Goal: Task Accomplishment & Management: Complete application form

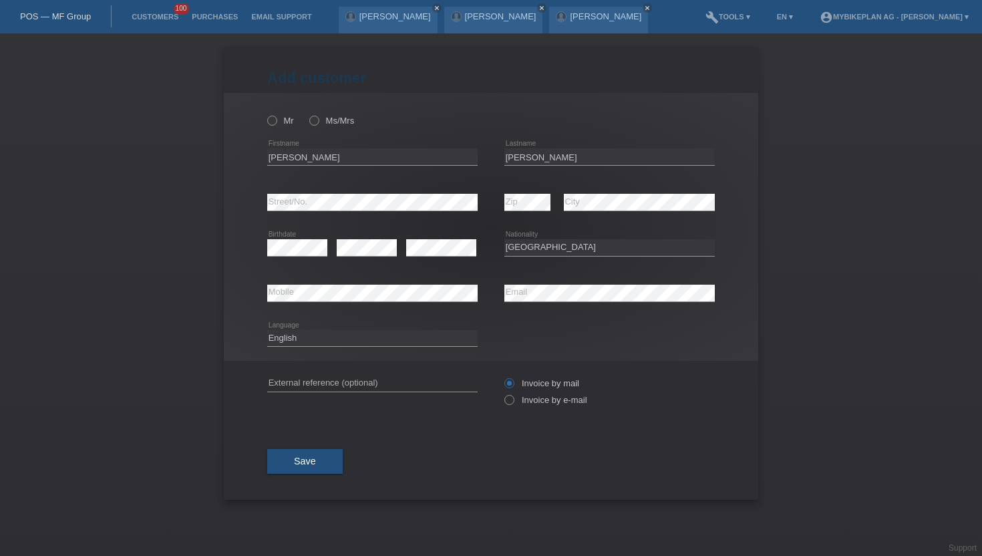
select select "CH"
click at [159, 17] on link "Customers" at bounding box center [155, 17] width 60 height 8
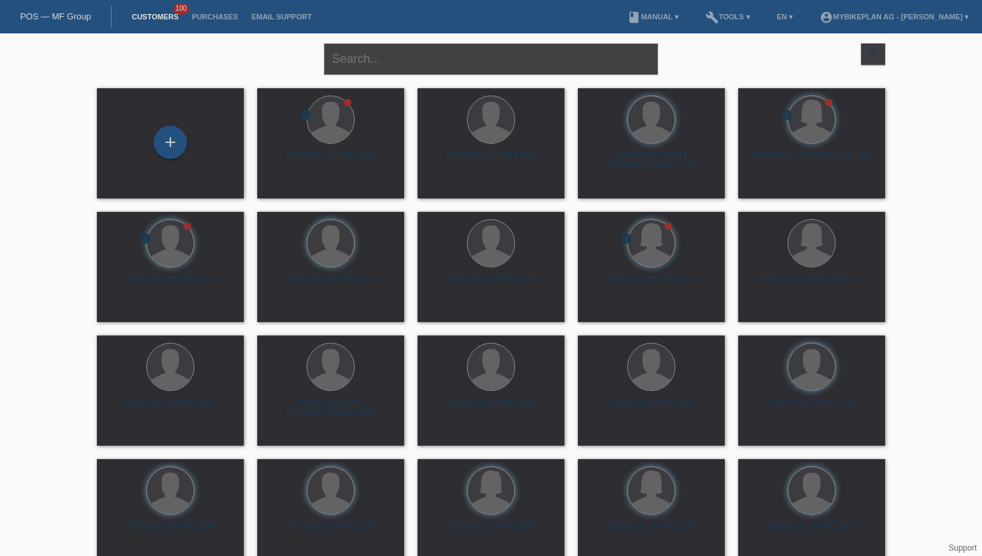
click at [370, 55] on input "text" at bounding box center [491, 58] width 334 height 31
type input "rodolfo"
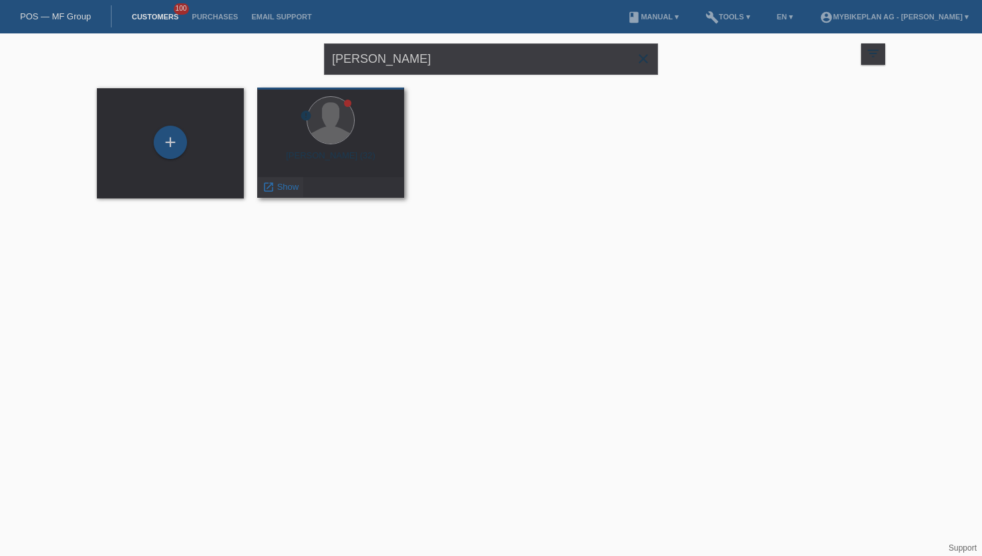
click at [287, 193] on div "launch Show" at bounding box center [280, 187] width 45 height 20
click at [292, 188] on span "Show" at bounding box center [288, 187] width 22 height 10
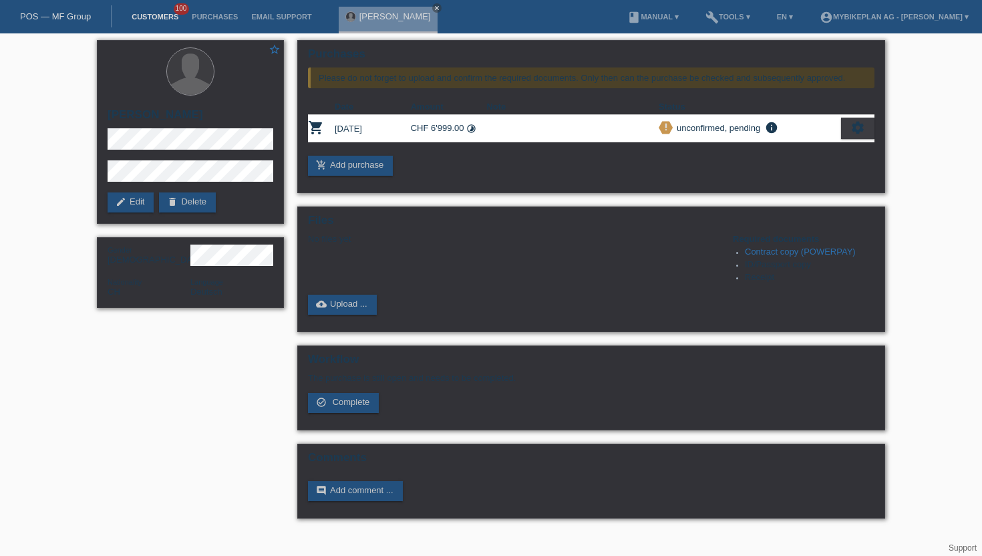
click at [145, 19] on link "Customers" at bounding box center [155, 17] width 60 height 8
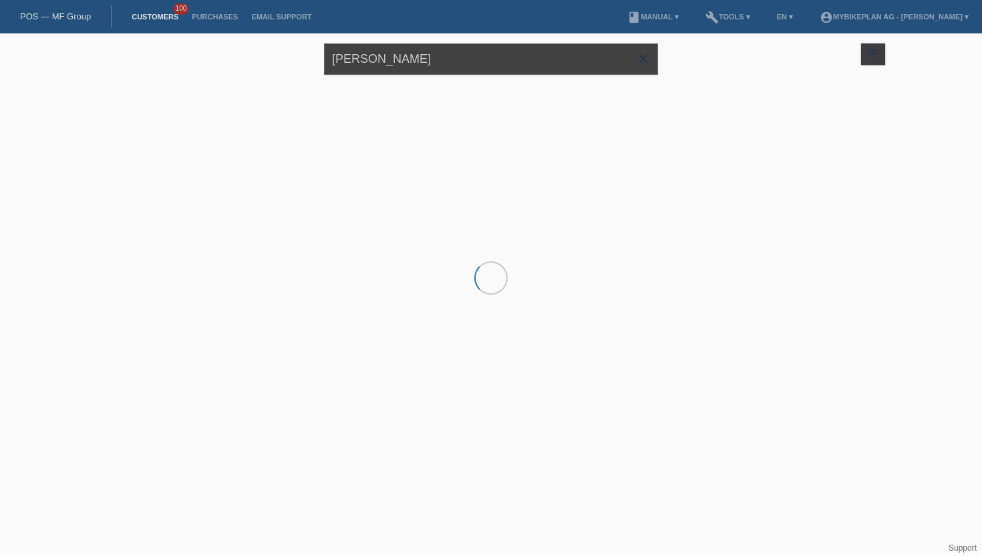
click at [404, 60] on input "[PERSON_NAME]" at bounding box center [491, 58] width 334 height 31
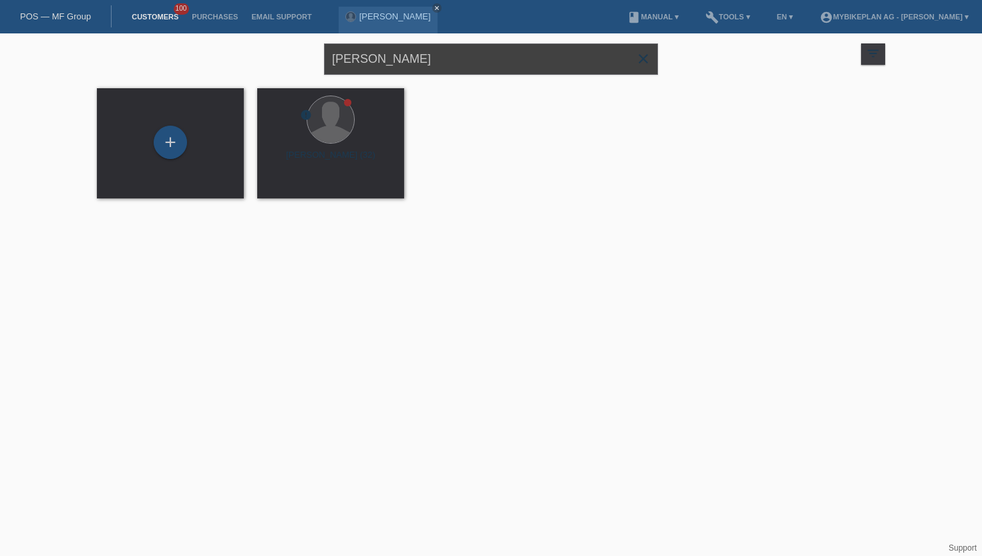
click at [404, 60] on input "rodolfo" at bounding box center [491, 58] width 334 height 31
paste input "Arian Salihu"
type input "Arian Salihu"
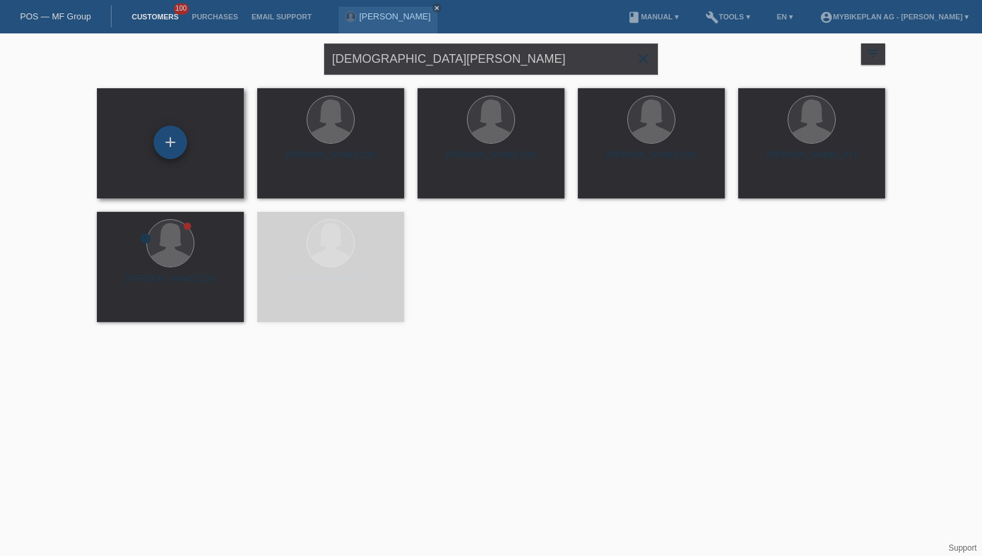
click at [170, 144] on div "+" at bounding box center [170, 142] width 33 height 33
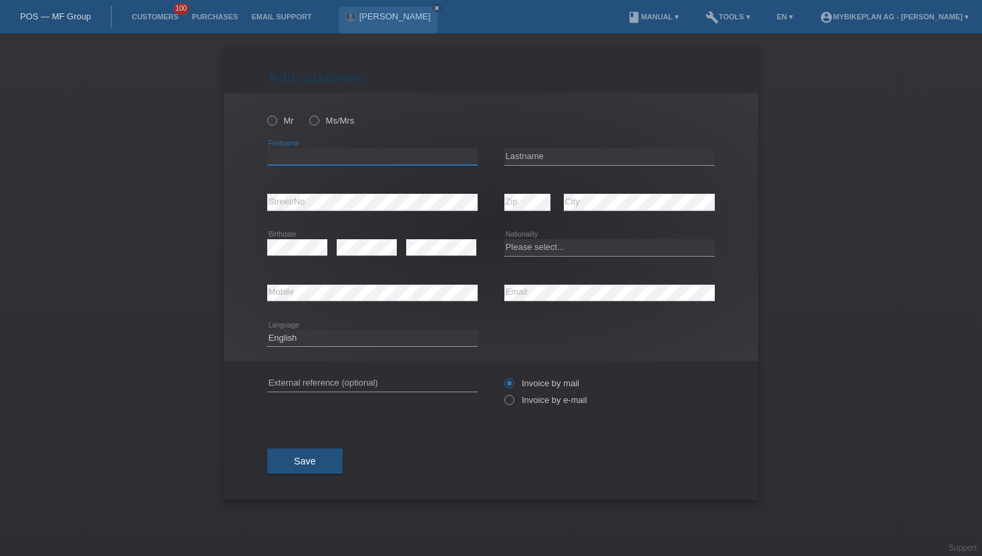
click at [284, 155] on input "text" at bounding box center [372, 156] width 211 height 17
paste input "[DEMOGRAPHIC_DATA][PERSON_NAME]"
click at [315, 156] on input "[DEMOGRAPHIC_DATA][PERSON_NAME]" at bounding box center [372, 156] width 211 height 17
type input "Arian"
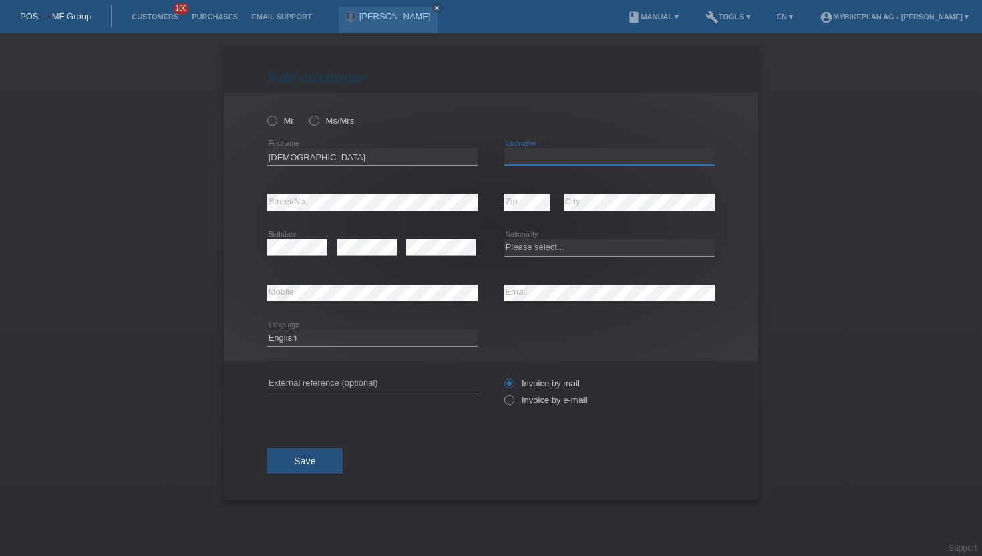
click at [511, 159] on input "text" at bounding box center [610, 156] width 211 height 17
paste input "Salihu"
type input "Salihu"
click at [503, 393] on icon at bounding box center [503, 393] width 0 height 0
click at [513, 402] on input "Invoice by e-mail" at bounding box center [509, 403] width 9 height 17
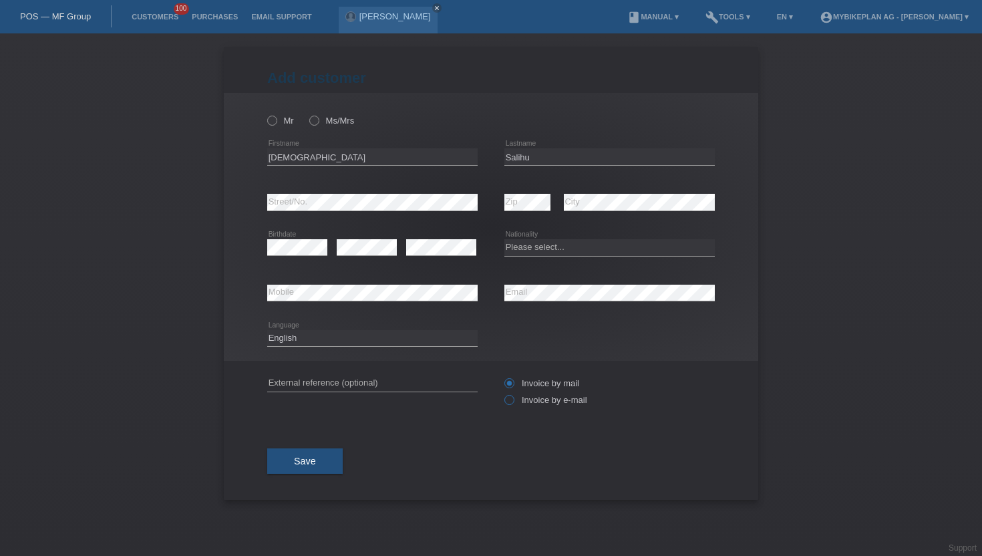
radio input "true"
click at [358, 25] on div "Rodolfo Fabian Krebs close" at bounding box center [388, 20] width 99 height 27
click at [384, 13] on link "[PERSON_NAME]" at bounding box center [396, 16] width 72 height 10
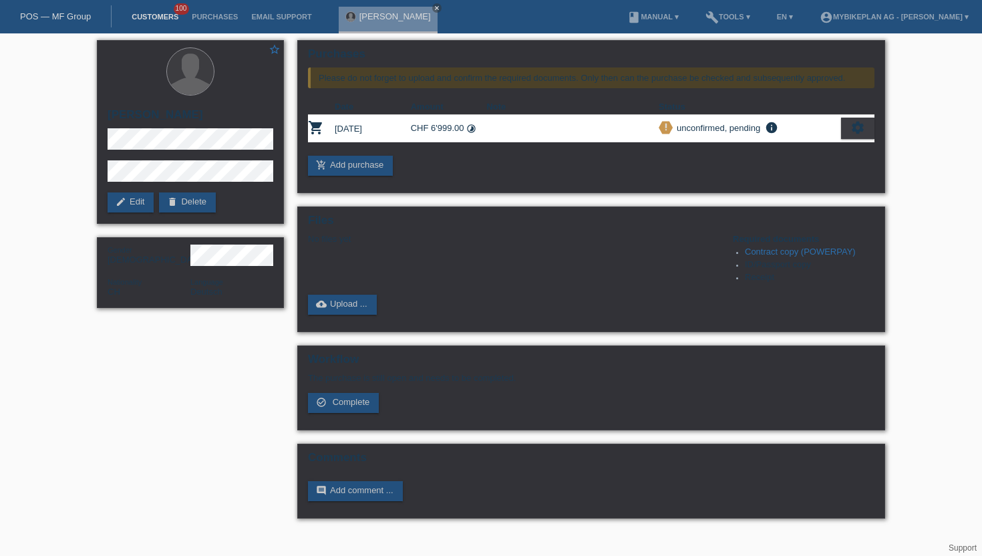
click at [152, 16] on link "Customers" at bounding box center [155, 17] width 60 height 8
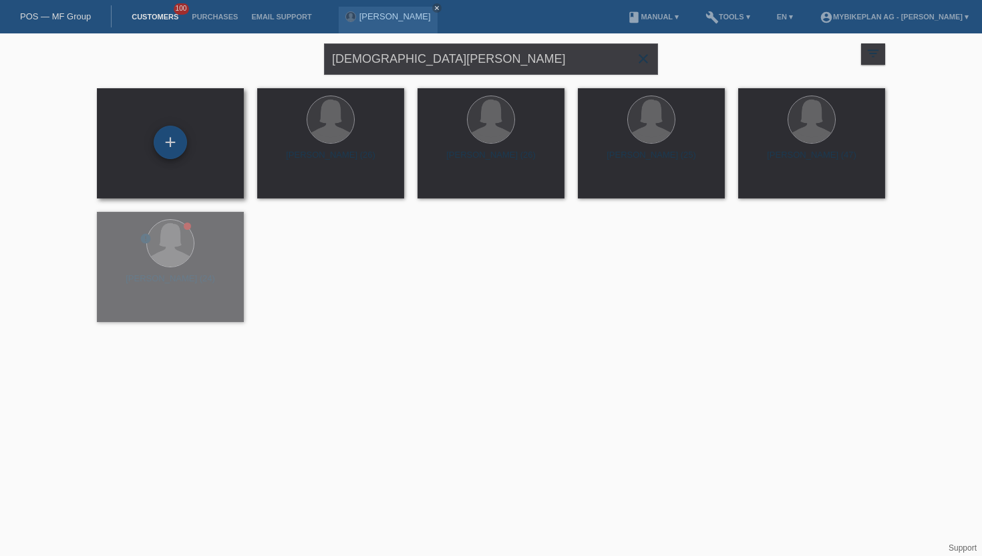
click at [182, 148] on div "+" at bounding box center [170, 142] width 32 height 23
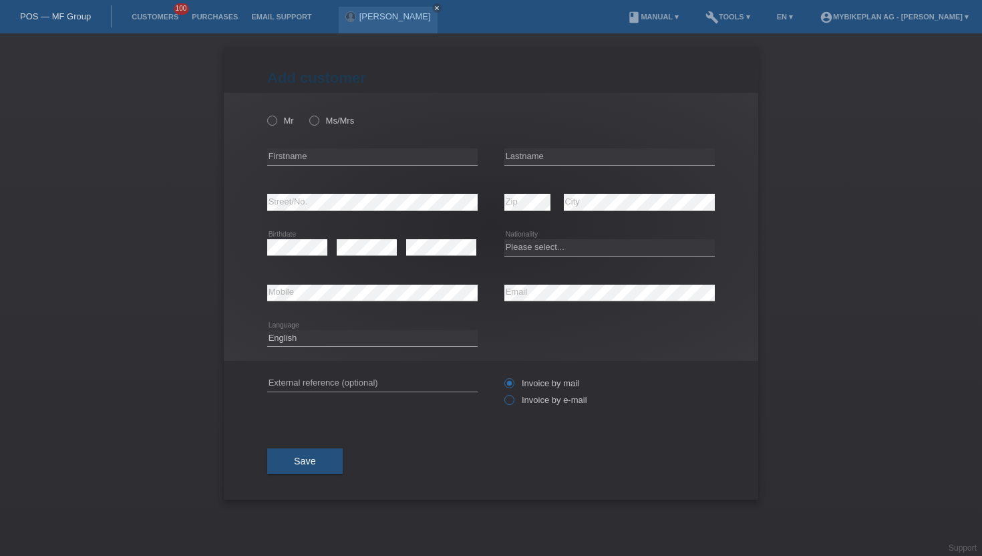
click at [503, 393] on icon at bounding box center [503, 393] width 0 height 0
click at [508, 406] on input "Invoice by e-mail" at bounding box center [509, 403] width 9 height 17
radio input "true"
click at [346, 165] on icon at bounding box center [372, 165] width 211 height 1
paste input "[DEMOGRAPHIC_DATA][PERSON_NAME]"
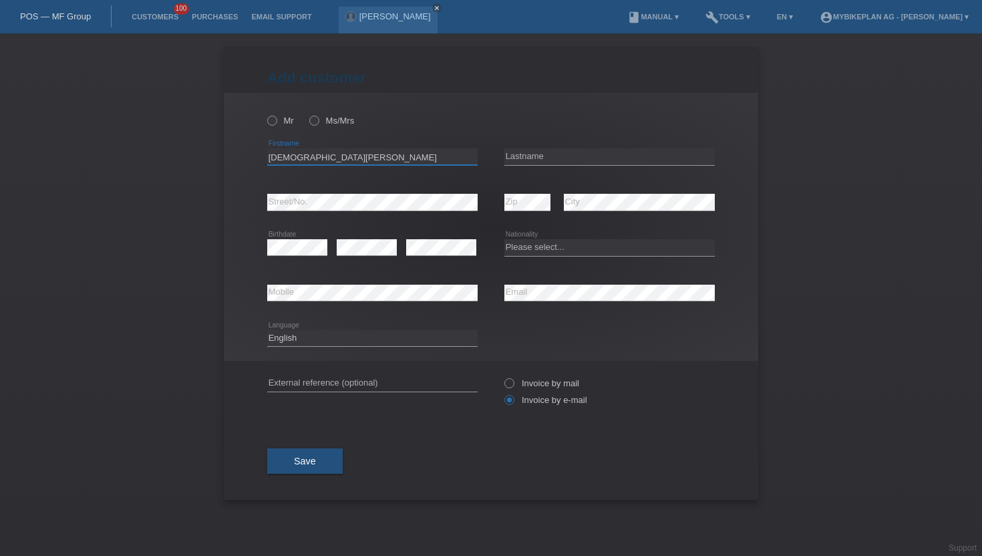
click at [305, 162] on input "[DEMOGRAPHIC_DATA][PERSON_NAME]" at bounding box center [372, 156] width 211 height 17
type input "Arian"
click at [533, 152] on input "text" at bounding box center [610, 156] width 211 height 17
paste input "Salihu"
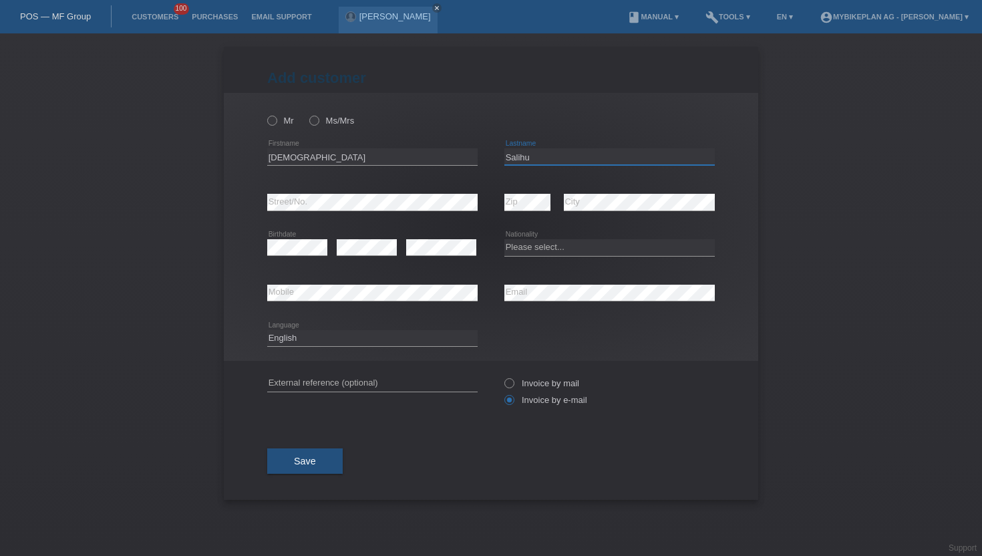
type input "Salihu"
click at [265, 114] on icon at bounding box center [265, 114] width 0 height 0
click at [275, 118] on input "Mr" at bounding box center [271, 120] width 9 height 9
radio input "true"
click at [317, 333] on select "Deutsch Français Italiano English" at bounding box center [372, 338] width 211 height 16
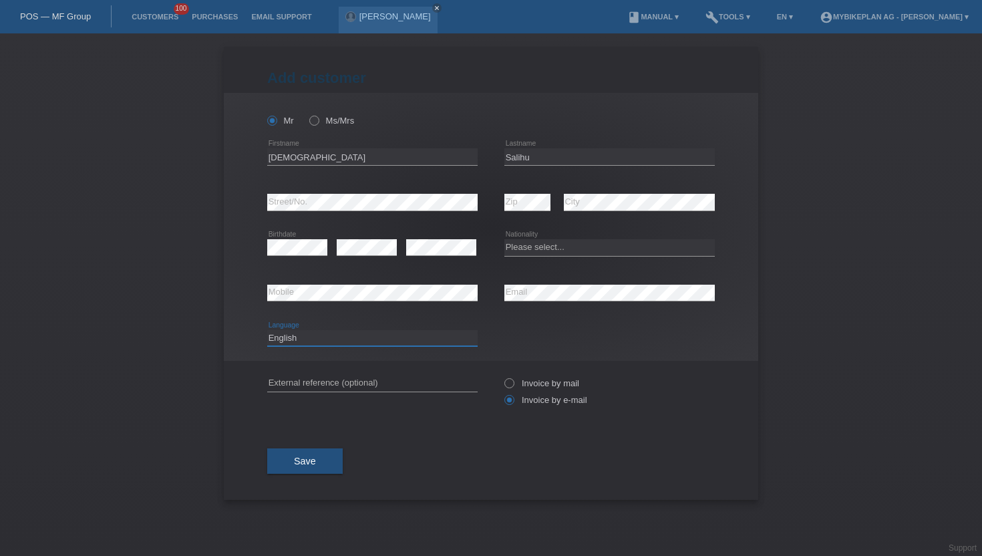
select select "de"
click at [267, 330] on select "Deutsch Français Italiano English" at bounding box center [372, 338] width 211 height 16
click at [531, 255] on select "Please select... Switzerland Austria Germany Liechtenstein ------------ Afghani…" at bounding box center [610, 247] width 211 height 16
select select "CH"
click at [505, 240] on select "Please select... Switzerland Austria Germany Liechtenstein ------------ Afghani…" at bounding box center [610, 247] width 211 height 16
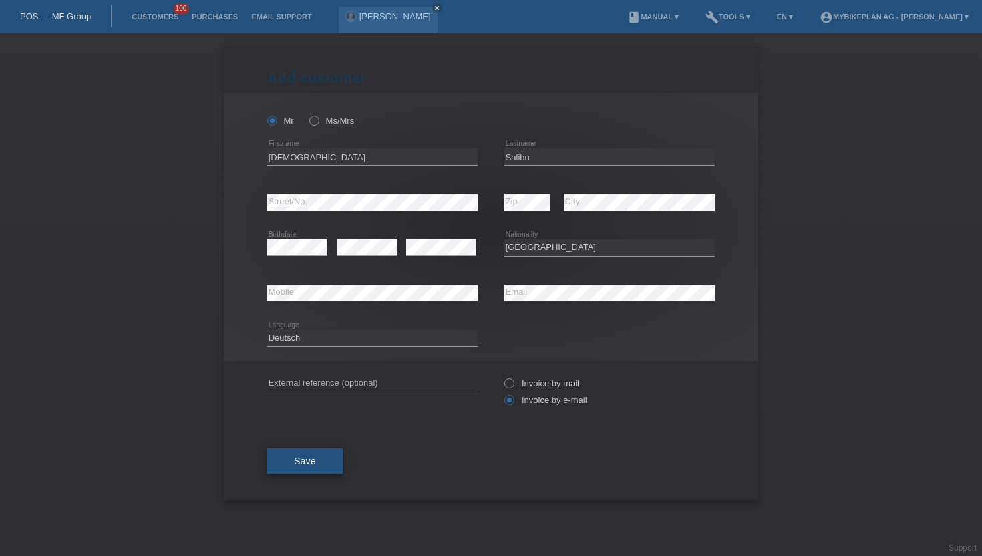
click at [294, 466] on span "Save" at bounding box center [305, 461] width 22 height 11
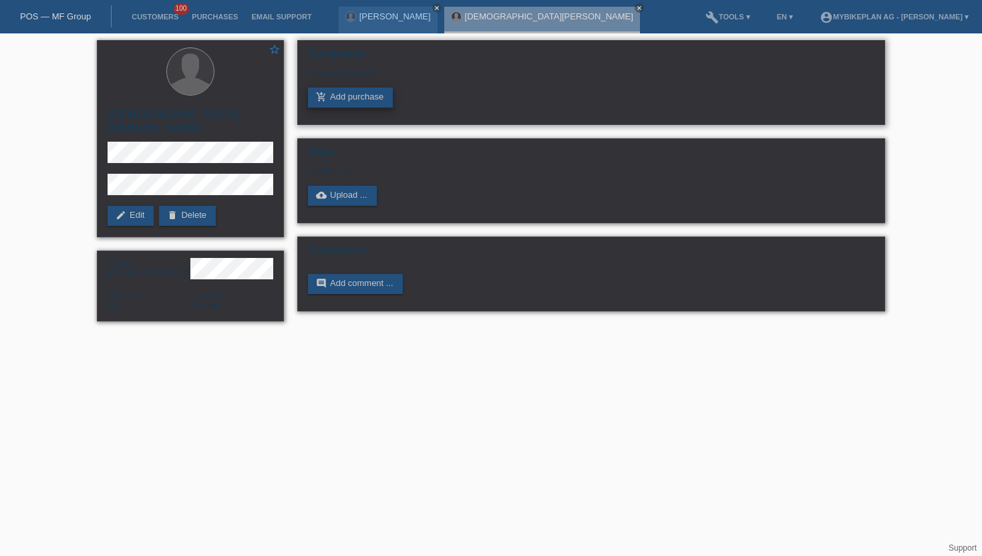
click at [337, 100] on link "add_shopping_cart Add purchase" at bounding box center [350, 98] width 85 height 20
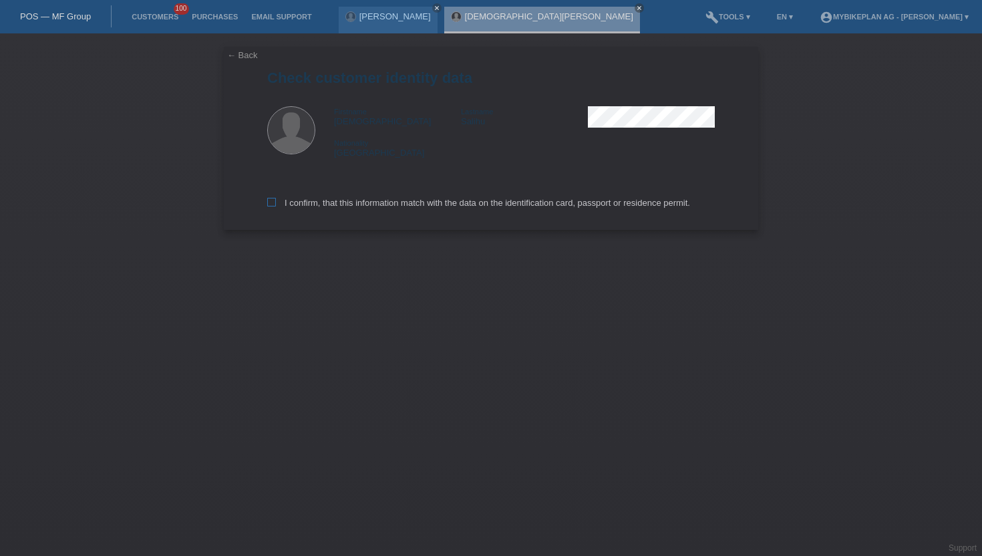
click at [276, 202] on label "I confirm, that this information match with the data on the identification card…" at bounding box center [478, 203] width 423 height 10
click at [276, 202] on input "I confirm, that this information match with the data on the identification card…" at bounding box center [271, 202] width 9 height 9
checkbox input "true"
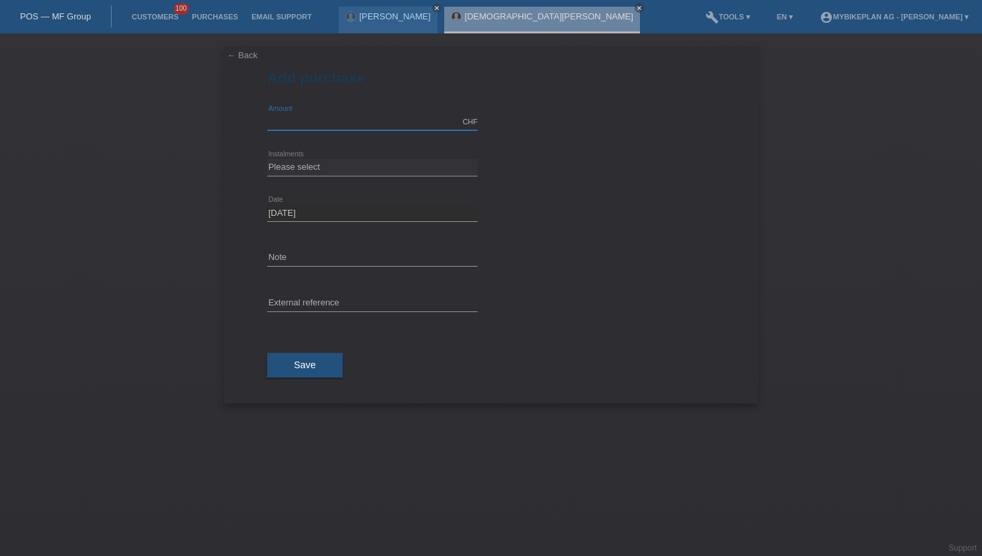
click at [313, 128] on input "text" at bounding box center [372, 122] width 211 height 17
type input "15000.00"
click at [315, 162] on select "Please select 6 instalments 12 instalments 18 instalments 24 instalments 36 ins…" at bounding box center [372, 167] width 211 height 16
select select "488"
click at [267, 159] on select "Please select 6 instalments 12 instalments 18 instalments 24 instalments 36 ins…" at bounding box center [372, 167] width 211 height 16
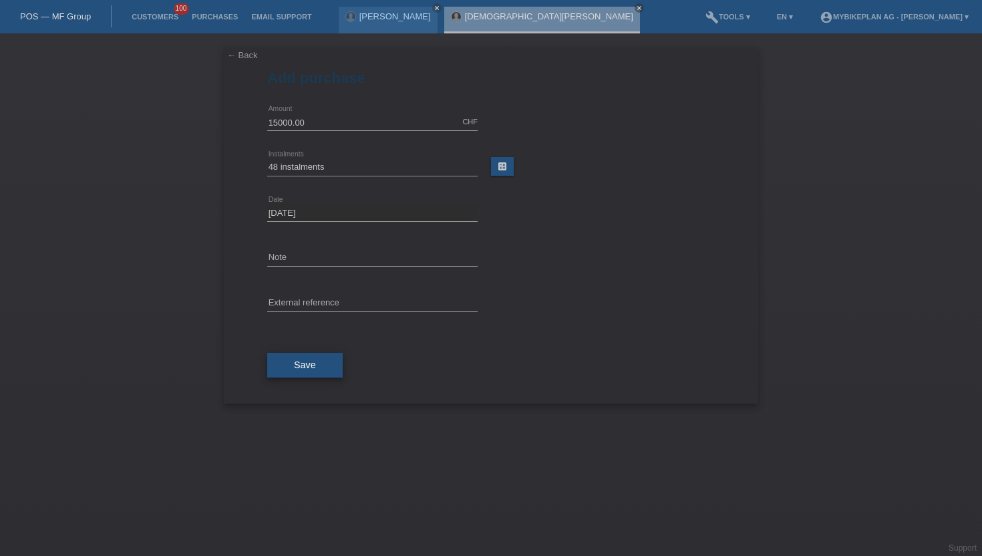
click at [304, 375] on button "Save" at bounding box center [305, 365] width 76 height 25
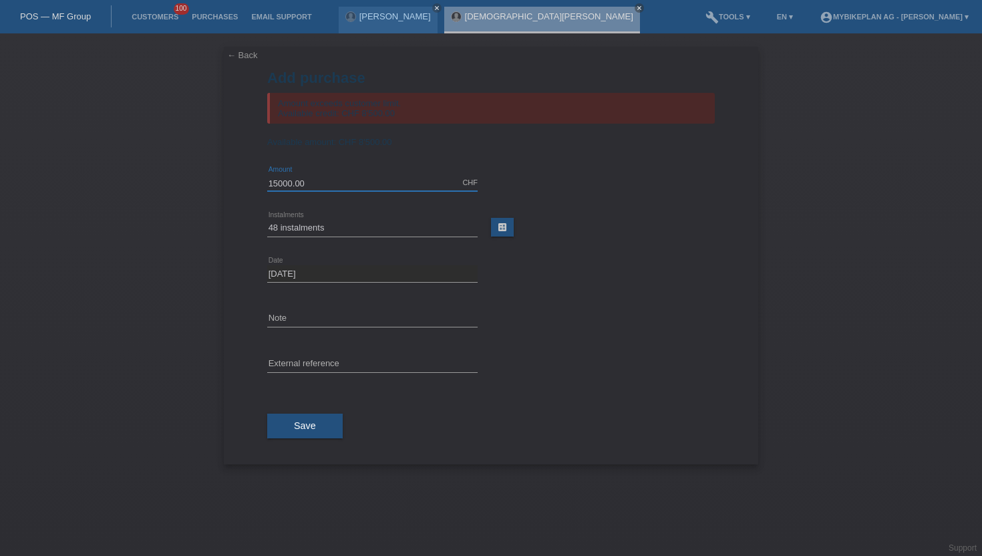
click at [302, 184] on input "15000.00" at bounding box center [372, 182] width 211 height 17
type input "8500.00"
click at [300, 418] on button "Save" at bounding box center [305, 426] width 76 height 25
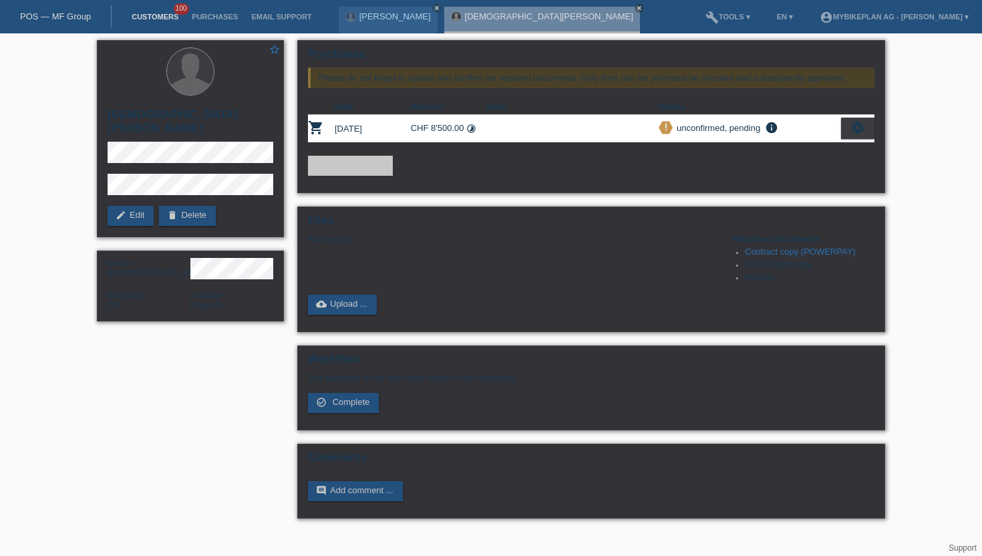
click at [168, 18] on link "Customers" at bounding box center [155, 17] width 60 height 8
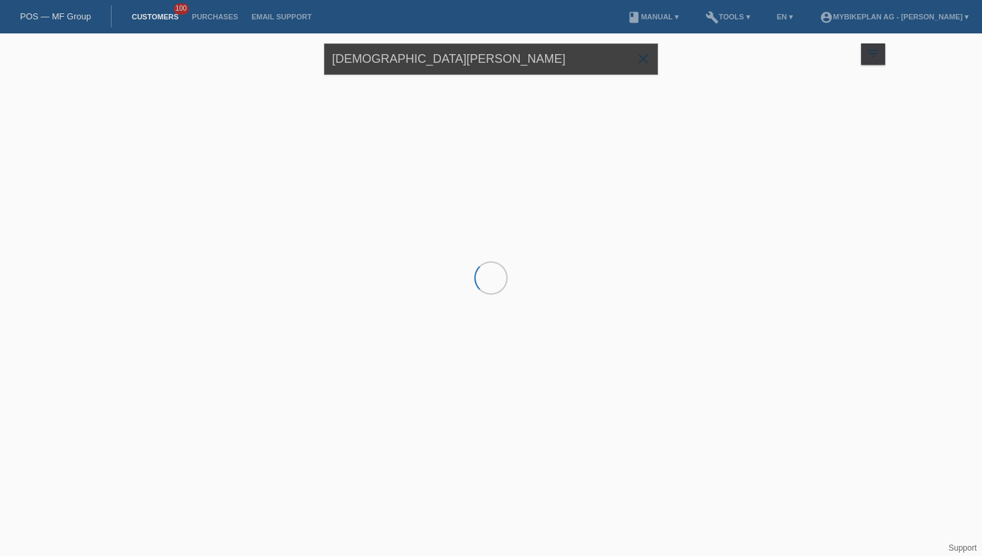
click at [386, 58] on input "[DEMOGRAPHIC_DATA][PERSON_NAME]" at bounding box center [491, 58] width 334 height 31
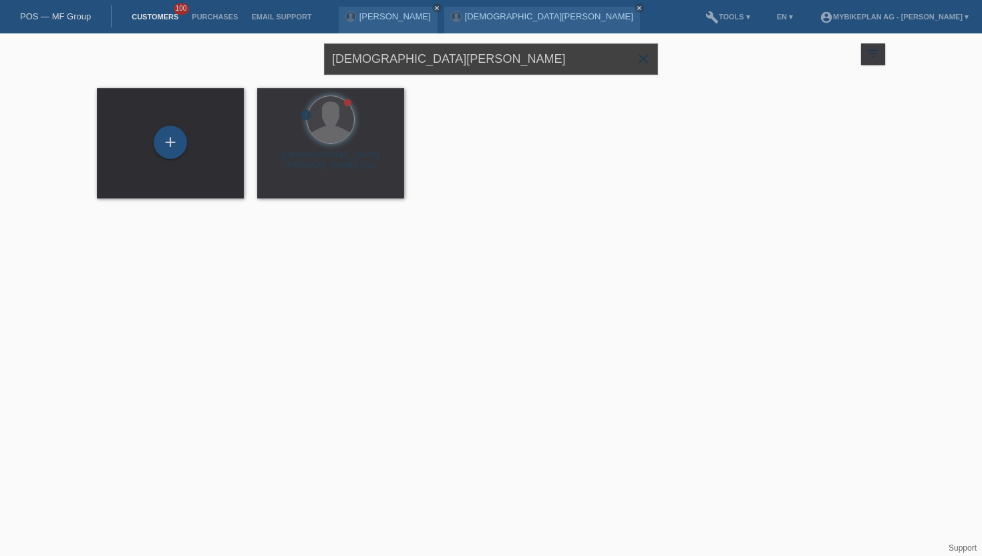
click at [386, 58] on input "[DEMOGRAPHIC_DATA][PERSON_NAME]" at bounding box center [491, 58] width 334 height 31
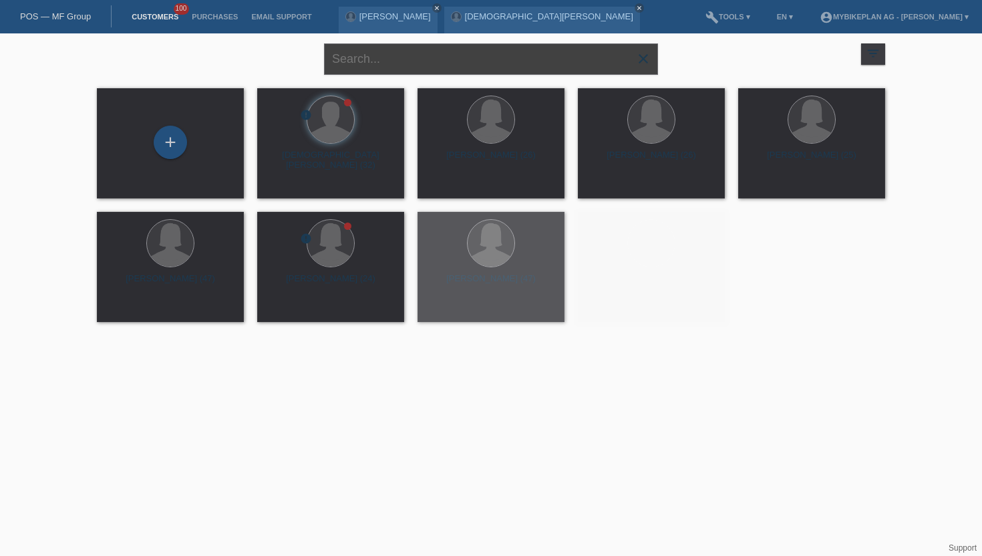
paste input "[PERSON_NAME]"
type input "[PERSON_NAME]"
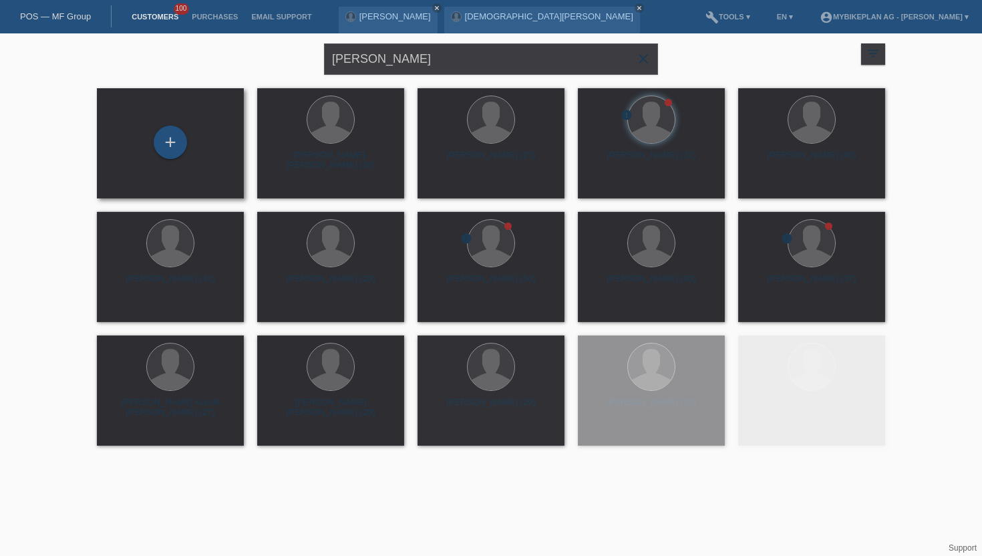
click at [190, 146] on div "+" at bounding box center [171, 143] width 126 height 35
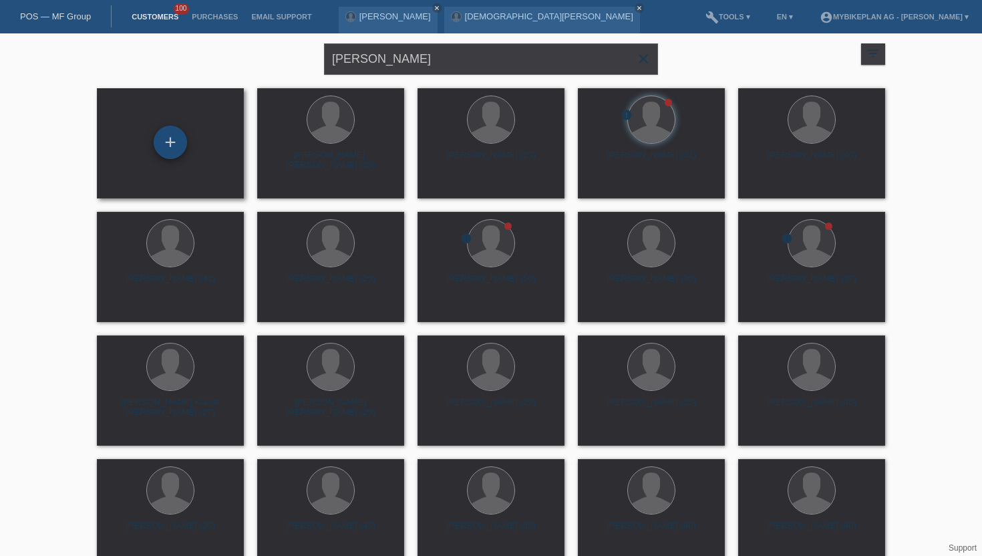
click at [179, 141] on div "+" at bounding box center [170, 142] width 33 height 33
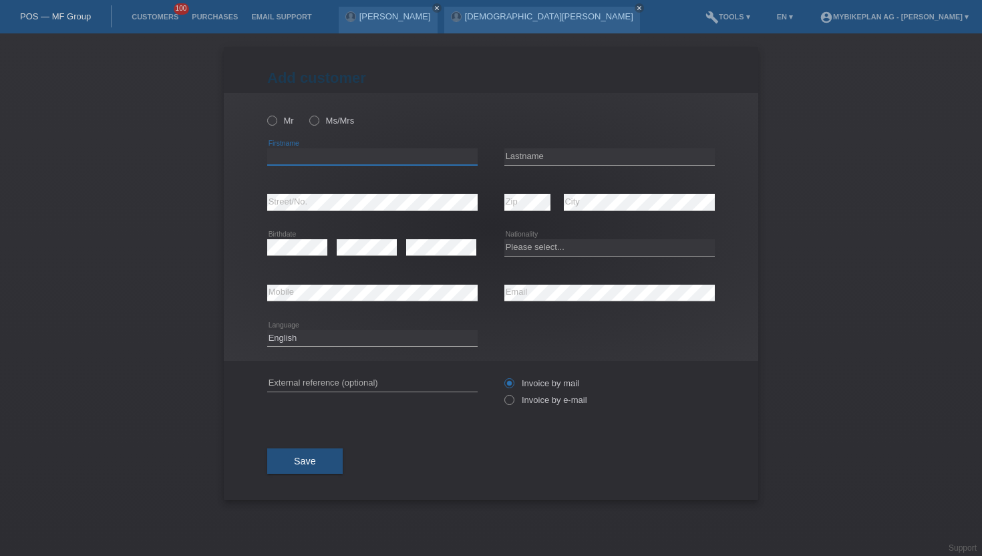
click at [305, 165] on div "error Firstname" at bounding box center [372, 156] width 211 height 17
paste input "[PERSON_NAME]"
click at [312, 157] on input "[PERSON_NAME]" at bounding box center [372, 156] width 211 height 17
type input "Lukas"
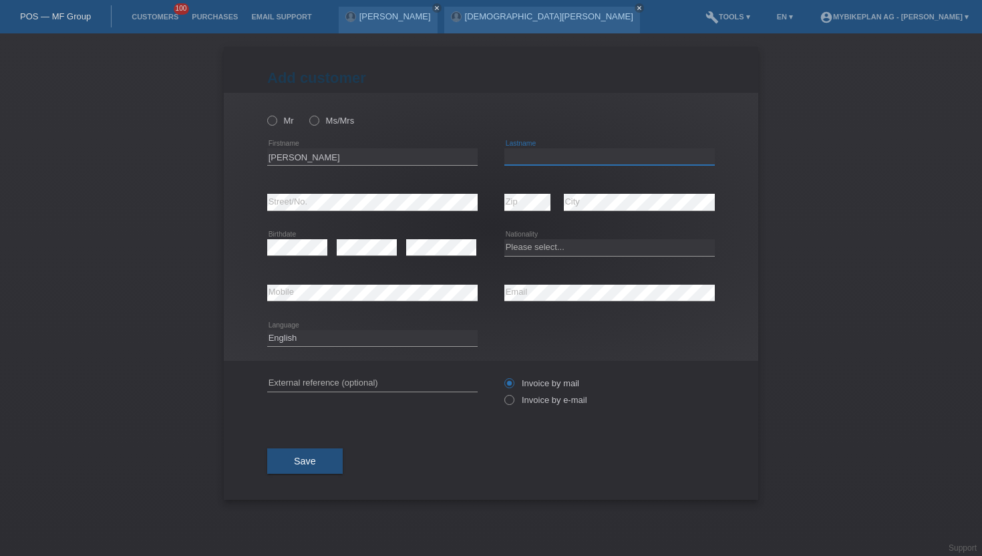
click at [543, 159] on input "text" at bounding box center [610, 156] width 211 height 17
paste input "Ineichen"
type input "Ineichen"
click at [503, 393] on icon at bounding box center [503, 393] width 0 height 0
click at [511, 402] on input "Invoice by e-mail" at bounding box center [509, 403] width 9 height 17
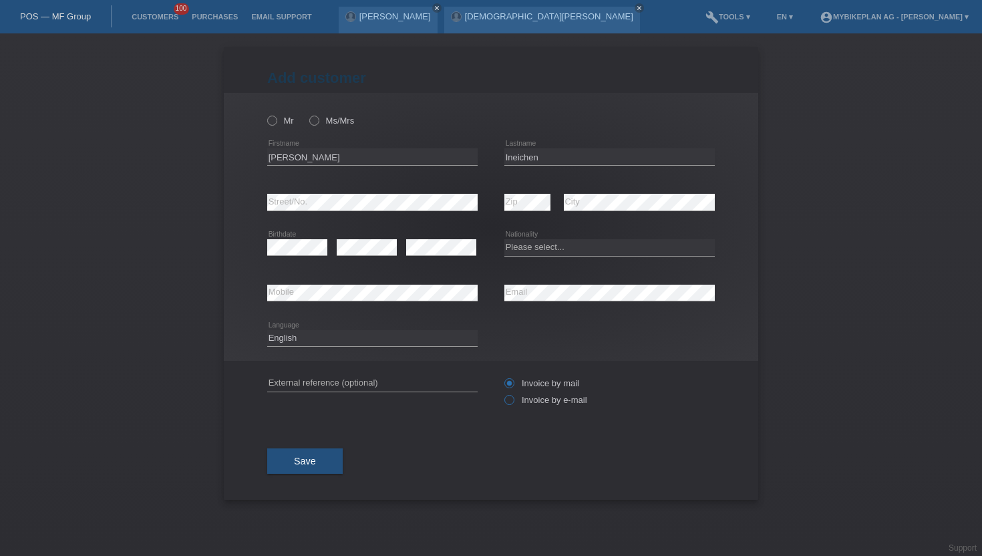
radio input "true"
click at [288, 340] on select "Deutsch Français Italiano English" at bounding box center [372, 338] width 211 height 16
select select "de"
click at [267, 330] on select "Deutsch Français Italiano English" at bounding box center [372, 338] width 211 height 16
click at [539, 245] on select "Please select... Switzerland Austria Germany Liechtenstein ------------ Afghani…" at bounding box center [610, 247] width 211 height 16
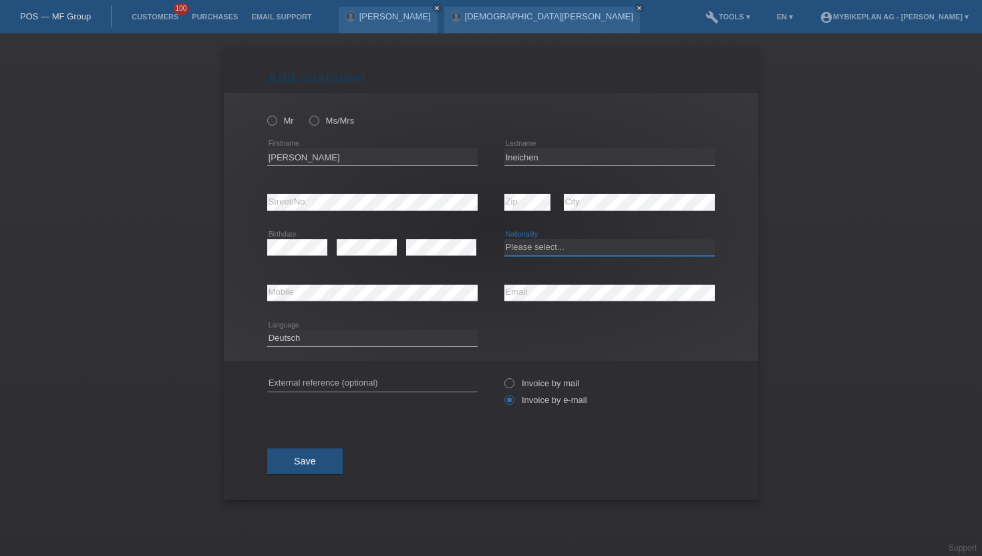
select select "CH"
click at [505, 240] on select "Please select... Switzerland Austria Germany Liechtenstein ------------ Afghani…" at bounding box center [610, 247] width 211 height 16
click at [272, 129] on div "Mr Ms/Mrs" at bounding box center [372, 120] width 211 height 27
click at [280, 123] on label "Mr" at bounding box center [280, 121] width 27 height 10
click at [276, 123] on input "Mr" at bounding box center [271, 120] width 9 height 9
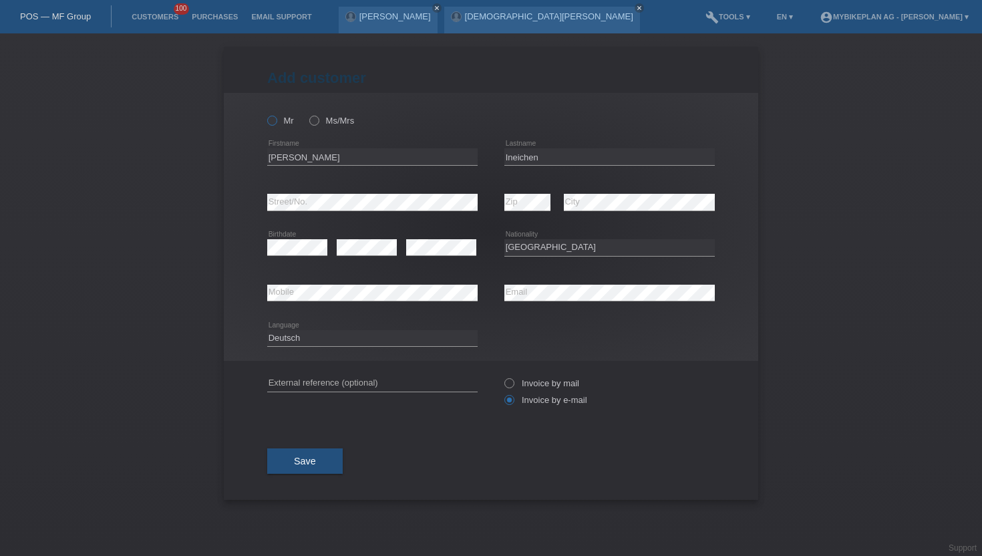
radio input "true"
click at [312, 452] on button "Save" at bounding box center [305, 460] width 76 height 25
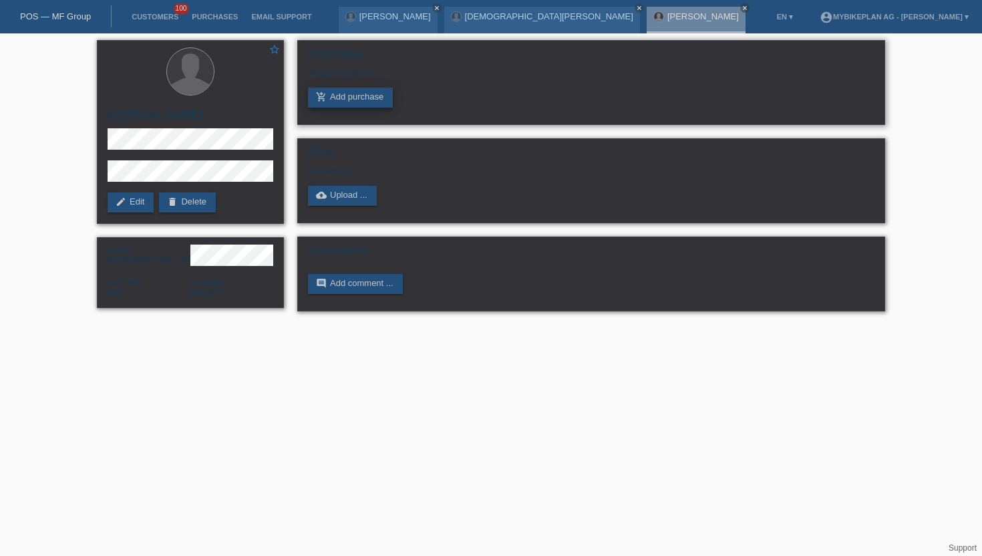
click at [325, 99] on icon "add_shopping_cart" at bounding box center [321, 97] width 11 height 11
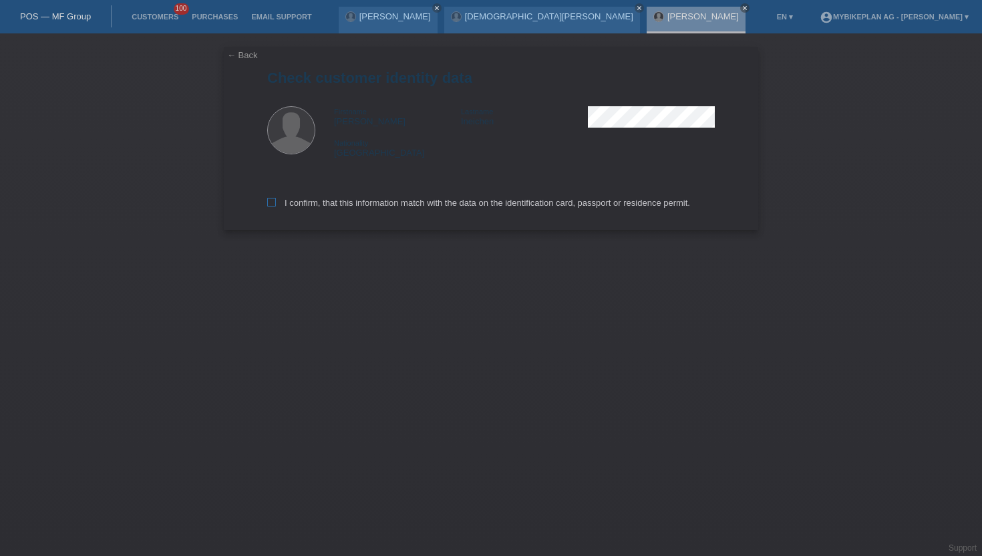
click at [277, 206] on label "I confirm, that this information match with the data on the identification card…" at bounding box center [478, 203] width 423 height 10
click at [276, 206] on input "I confirm, that this information match with the data on the identification card…" at bounding box center [271, 202] width 9 height 9
checkbox input "true"
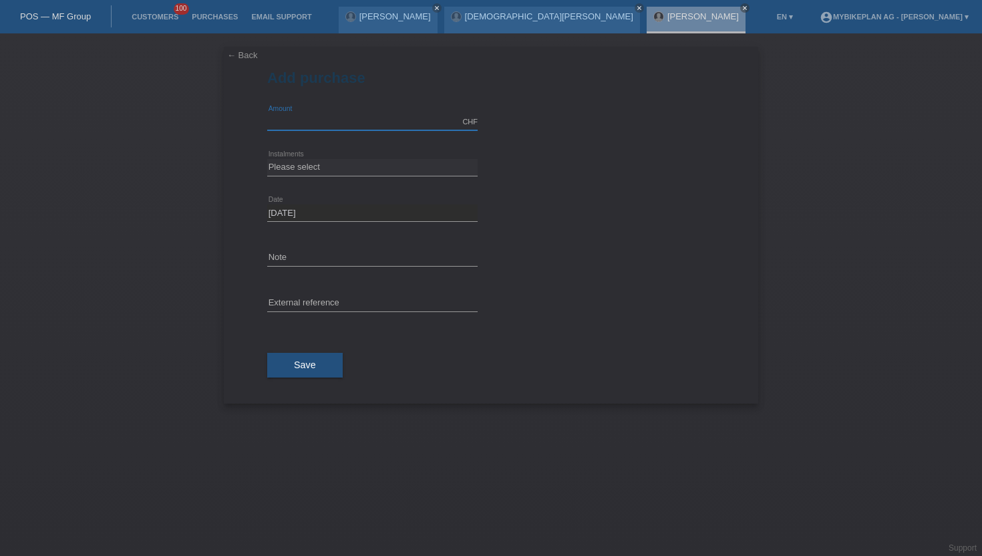
click at [317, 123] on input "text" at bounding box center [372, 122] width 211 height 17
type input "15000.00"
click at [317, 176] on icon at bounding box center [372, 176] width 211 height 1
click at [318, 176] on icon at bounding box center [372, 176] width 211 height 1
click at [325, 169] on select "Please select 6 instalments 12 instalments 18 instalments 24 instalments 36 ins…" at bounding box center [372, 167] width 211 height 16
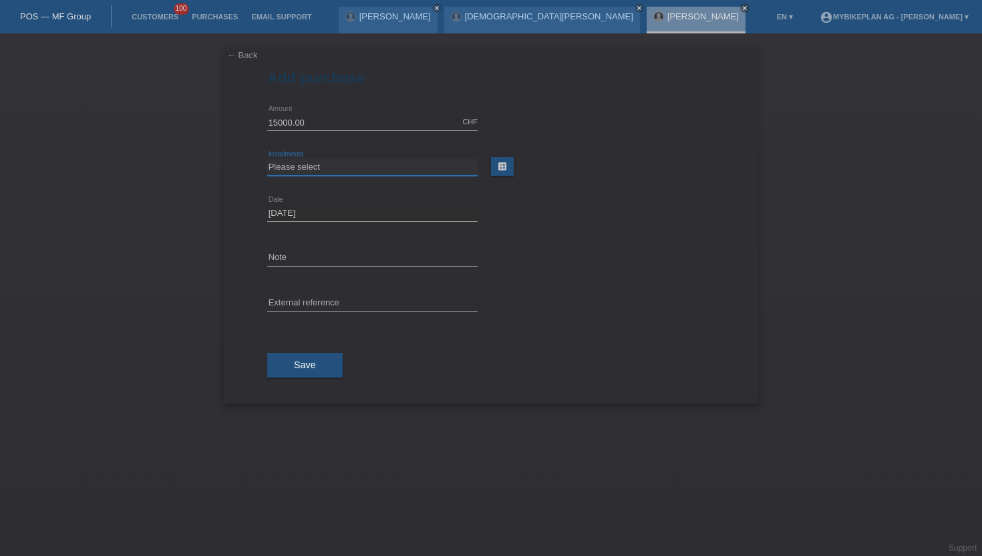
select select "488"
click at [267, 159] on select "Please select 6 instalments 12 instalments 18 instalments 24 instalments 36 ins…" at bounding box center [372, 167] width 211 height 16
click at [309, 363] on span "Save" at bounding box center [305, 365] width 22 height 11
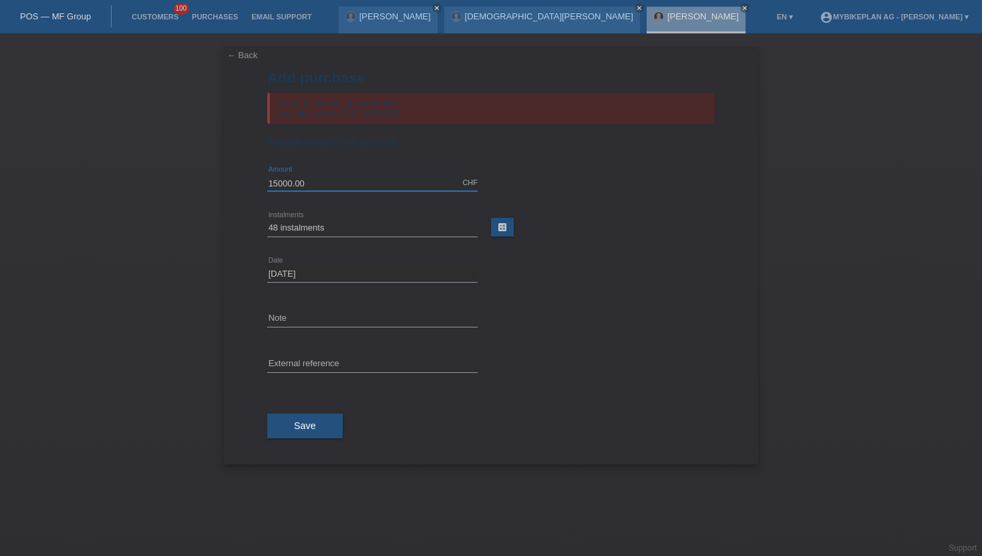
click at [319, 186] on input "15000.00" at bounding box center [372, 182] width 211 height 17
type input "10500.00"
click at [300, 431] on span "Save" at bounding box center [305, 425] width 22 height 11
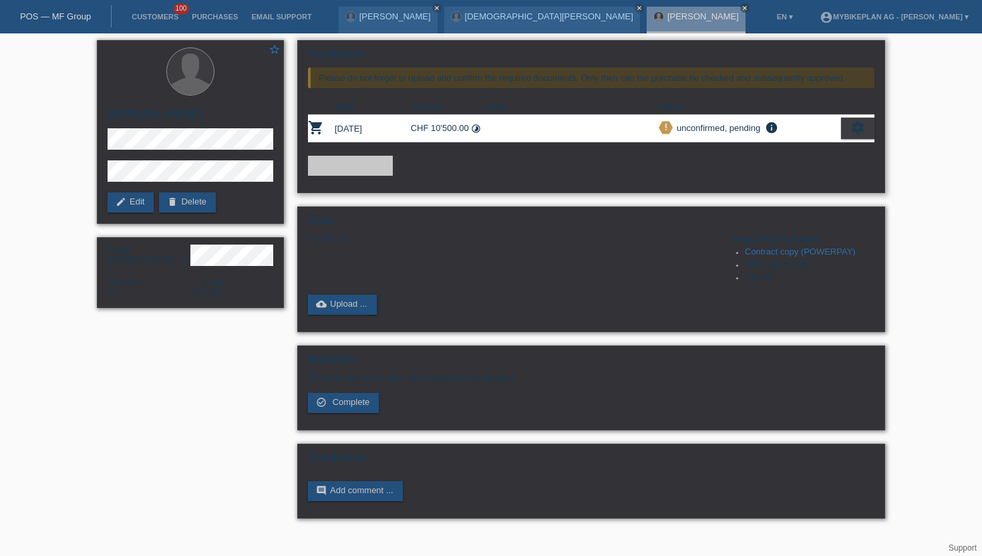
click at [853, 122] on icon "settings" at bounding box center [858, 127] width 15 height 15
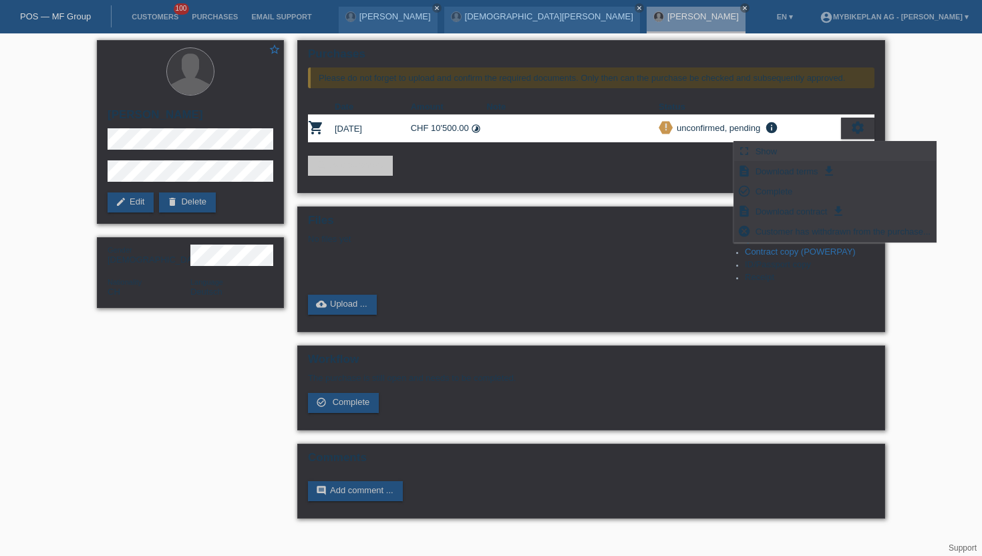
click at [769, 144] on span "Show" at bounding box center [767, 151] width 26 height 16
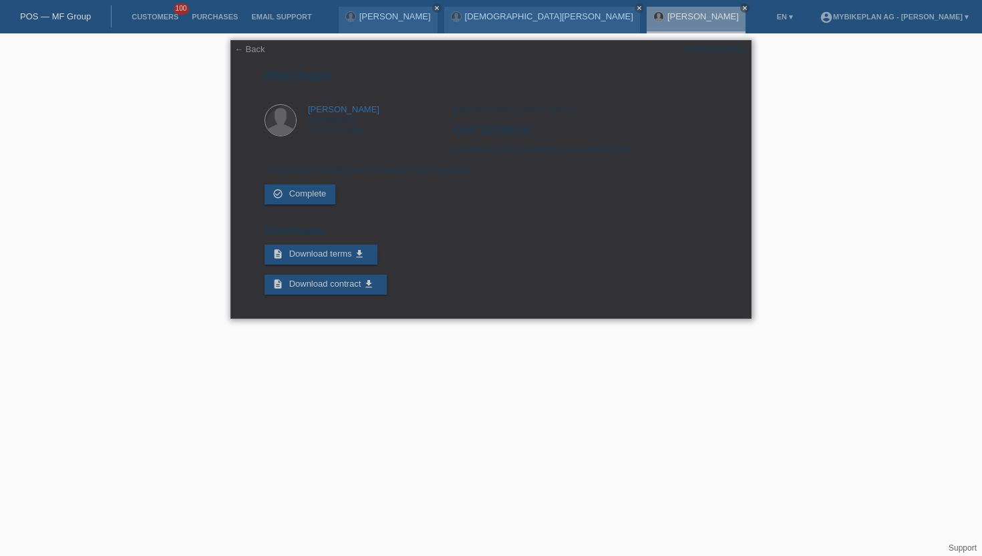
click at [734, 55] on div "← Back POSP00028491 Purchase Lukas Ineichen Hubelweid 6 6204 Sempach CHF 10'500…" at bounding box center [491, 179] width 521 height 279
click at [720, 49] on div "POSP00028491" at bounding box center [715, 49] width 63 height 10
copy div "POSP00028491"
